Goal: Information Seeking & Learning: Learn about a topic

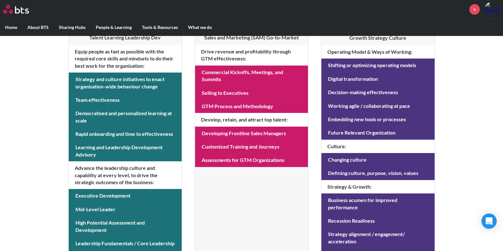
scroll to position [157, 0]
click at [93, 196] on link at bounding box center [125, 195] width 113 height 13
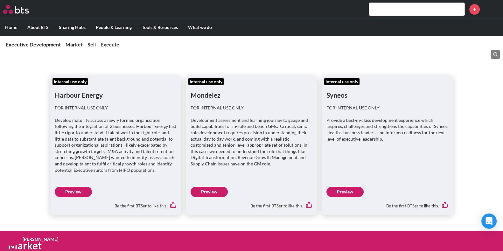
scroll to position [111, 0]
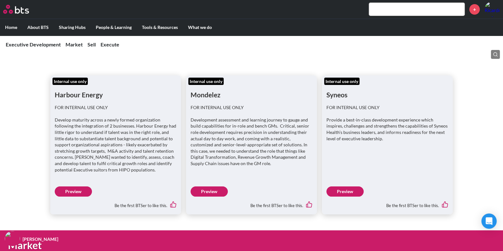
click at [73, 191] on link "Preview" at bounding box center [73, 191] width 37 height 10
click at [348, 192] on link "Preview" at bounding box center [344, 191] width 37 height 10
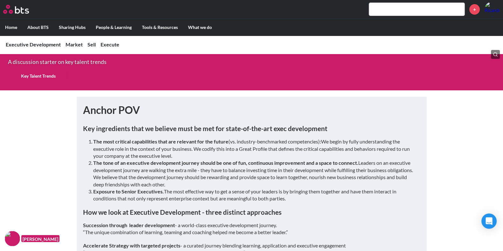
scroll to position [308, 0]
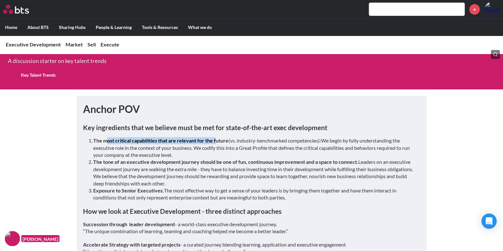
drag, startPoint x: 108, startPoint y: 142, endPoint x: 215, endPoint y: 139, distance: 106.9
click at [215, 139] on strong "The most critical capabilities that are relevant for the future" at bounding box center [160, 140] width 135 height 6
click at [253, 144] on li "The most critical capabilities that are relevant for the future (vs. industry-b…" at bounding box center [254, 147] width 322 height 21
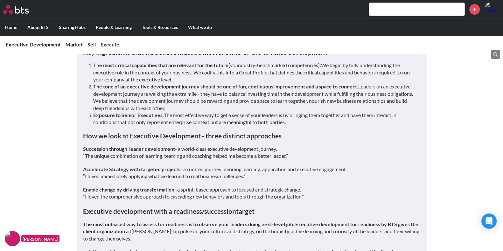
scroll to position [384, 0]
drag, startPoint x: 89, startPoint y: 149, endPoint x: 171, endPoint y: 145, distance: 82.2
click at [171, 145] on strong "Succession through leader development" at bounding box center [129, 148] width 92 height 6
drag, startPoint x: 184, startPoint y: 148, endPoint x: 264, endPoint y: 148, distance: 80.4
click at [264, 148] on p "Succession through leader development - a world-class executive development jou…" at bounding box center [251, 152] width 337 height 14
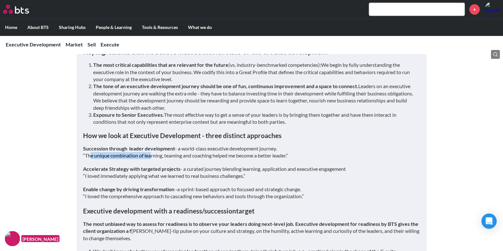
drag, startPoint x: 90, startPoint y: 155, endPoint x: 151, endPoint y: 154, distance: 60.4
click at [151, 154] on em "“The unique combination of learning, teaming and coaching helped me become a be…" at bounding box center [185, 155] width 205 height 6
click at [171, 158] on p "Succession through leader development - a world-class executive development jou…" at bounding box center [251, 152] width 337 height 14
drag, startPoint x: 88, startPoint y: 169, endPoint x: 172, endPoint y: 166, distance: 84.0
click at [172, 166] on strong "Accelerate Strategy with targeted projects" at bounding box center [131, 169] width 97 height 6
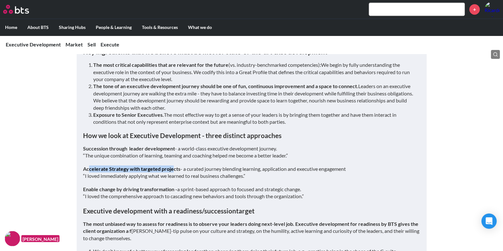
scroll to position [433, 0]
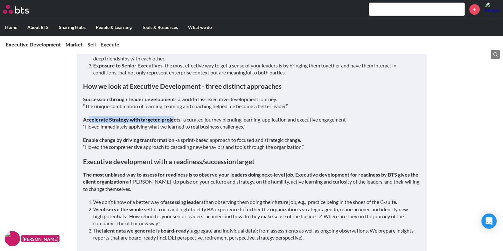
drag, startPoint x: 97, startPoint y: 159, endPoint x: 259, endPoint y: 158, distance: 162.5
click at [259, 158] on h4 "Executive development with a readiness/succession target" at bounding box center [251, 161] width 337 height 9
click at [229, 183] on p "The most unbiased way to assess for readiness is to observe your leaders doing …" at bounding box center [251, 181] width 337 height 21
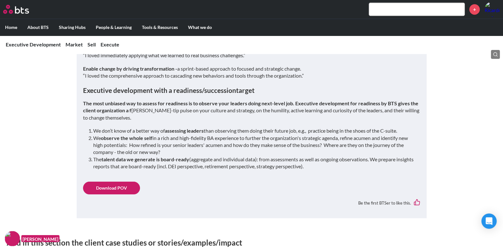
scroll to position [505, 0]
click at [120, 184] on link "Download POV" at bounding box center [111, 187] width 57 height 13
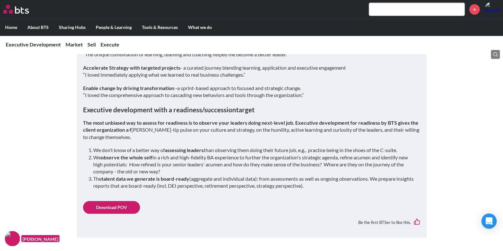
scroll to position [485, 0]
click at [14, 237] on img at bounding box center [12, 238] width 15 height 15
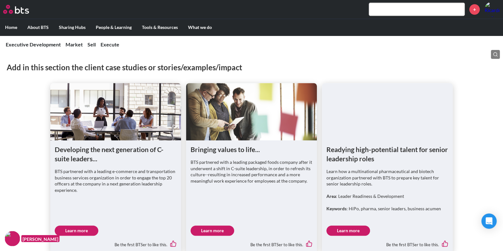
scroll to position [680, 0]
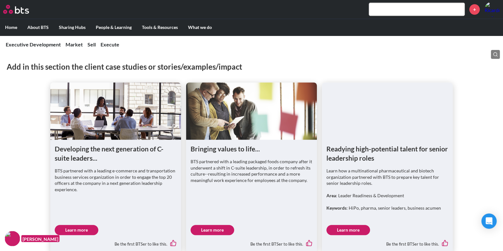
click at [88, 231] on link "Learn more" at bounding box center [77, 230] width 44 height 10
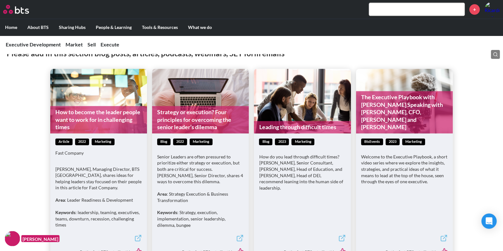
scroll to position [1058, 0]
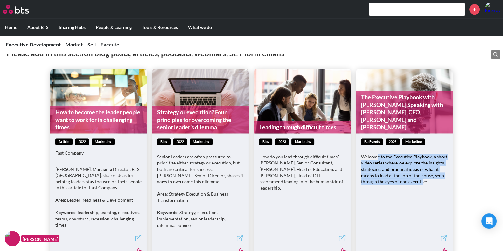
drag, startPoint x: 375, startPoint y: 158, endPoint x: 422, endPoint y: 180, distance: 51.8
click at [422, 180] on p "Welcome to the Executive Playbook, a short video series where we explore the in…" at bounding box center [404, 169] width 86 height 31
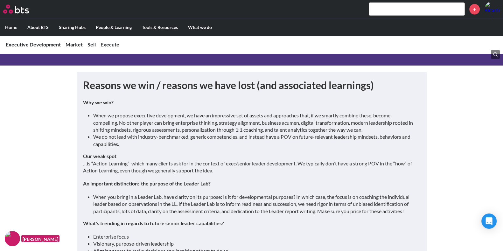
scroll to position [1521, 0]
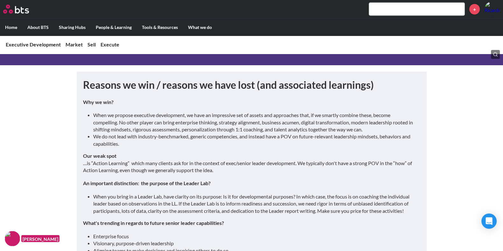
click at [204, 112] on li "When we propose executive development, we have an impressive set of assets and …" at bounding box center [254, 122] width 322 height 21
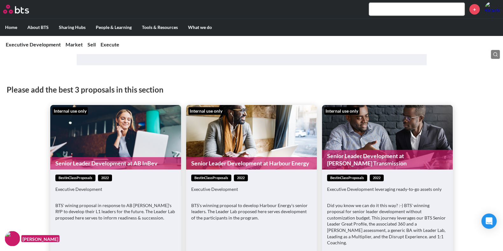
scroll to position [2092, 0]
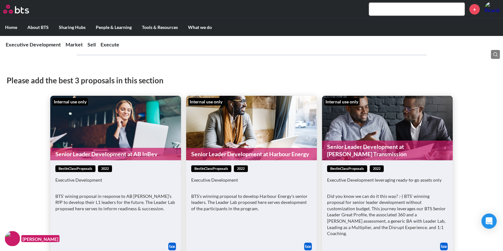
click at [122, 149] on link "Senior Leader Development at AB InBev" at bounding box center [115, 154] width 131 height 12
click at [259, 148] on link "Senior Leader Development at Harbour Energy" at bounding box center [251, 154] width 131 height 12
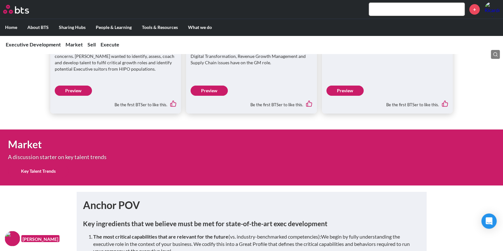
scroll to position [0, 0]
